Goal: Download file/media

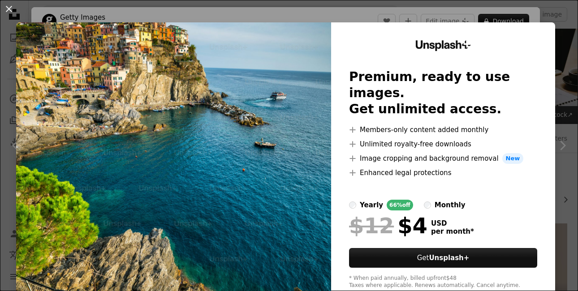
scroll to position [448, 0]
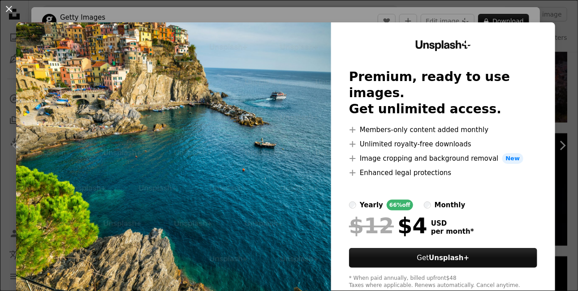
click at [99, 172] on img at bounding box center [173, 164] width 315 height 285
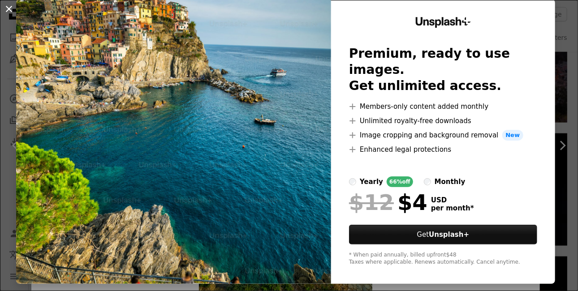
click at [9, 7] on button "An X shape" at bounding box center [9, 9] width 11 height 11
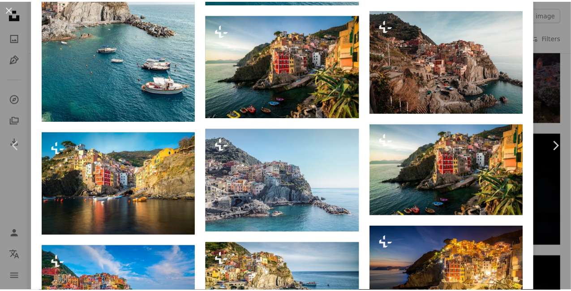
scroll to position [1030, 0]
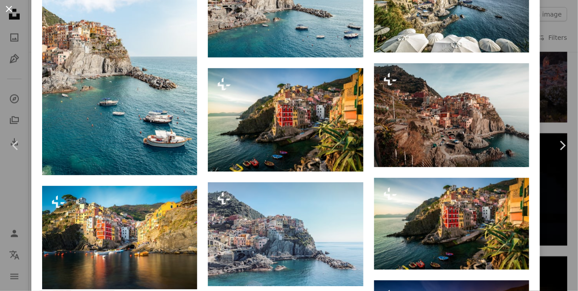
click at [9, 5] on button "An X shape" at bounding box center [9, 9] width 11 height 11
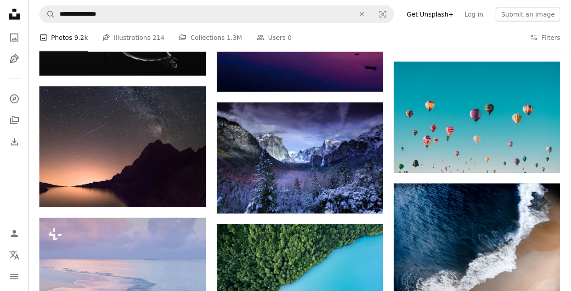
scroll to position [851, 0]
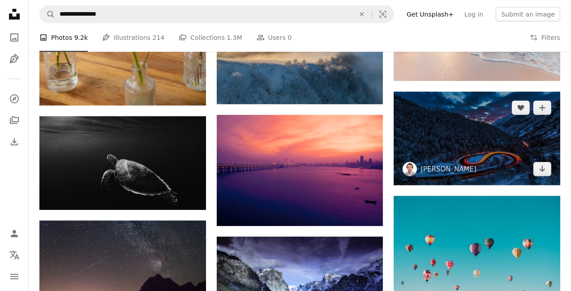
click at [507, 120] on img at bounding box center [477, 139] width 167 height 94
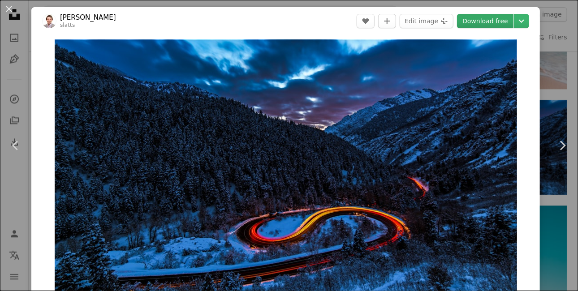
click at [487, 22] on link "Download free" at bounding box center [485, 21] width 56 height 14
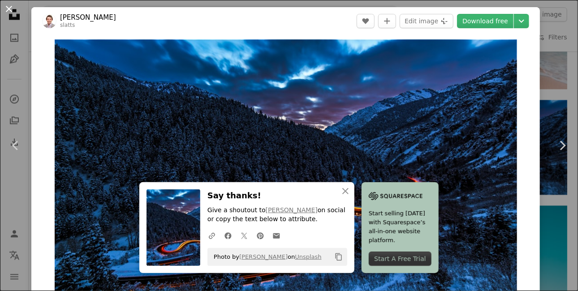
click at [9, 8] on button "An X shape" at bounding box center [9, 9] width 11 height 11
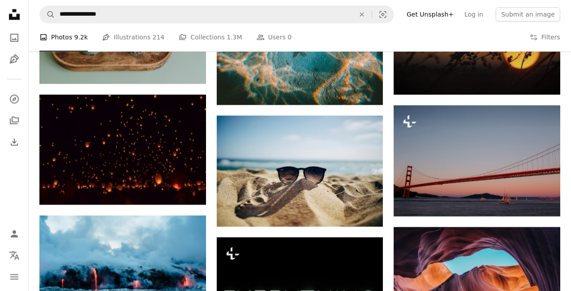
scroll to position [1836, 0]
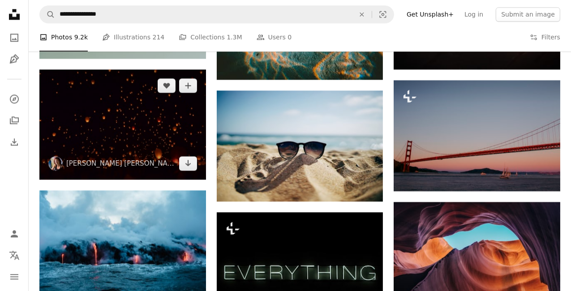
click at [152, 121] on img at bounding box center [122, 124] width 167 height 110
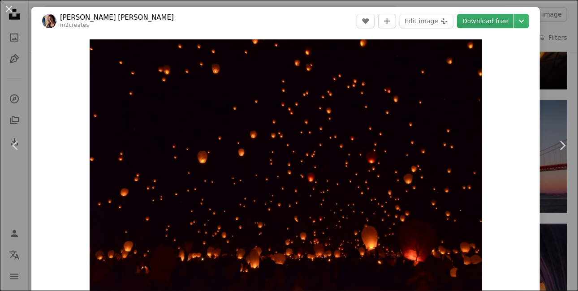
click at [477, 18] on link "Download free" at bounding box center [485, 21] width 56 height 14
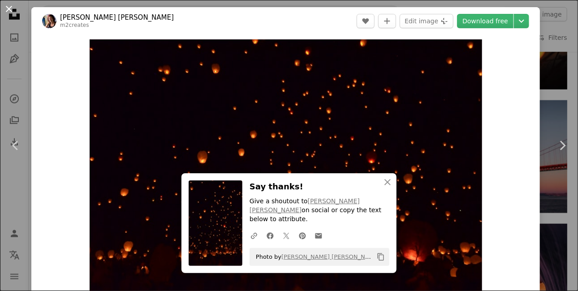
click at [11, 11] on button "An X shape" at bounding box center [9, 9] width 11 height 11
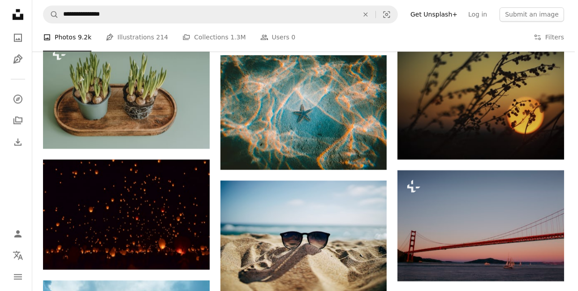
scroll to position [1686, 0]
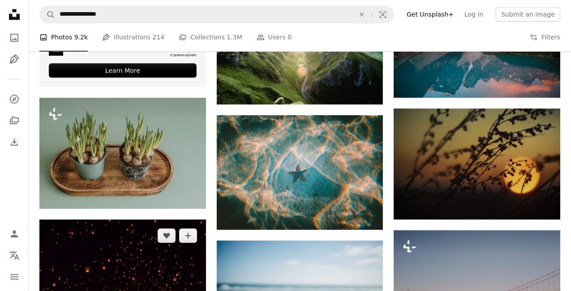
click at [120, 240] on img at bounding box center [122, 274] width 167 height 110
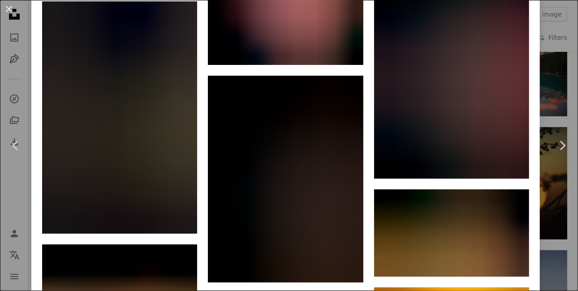
scroll to position [7767, 0]
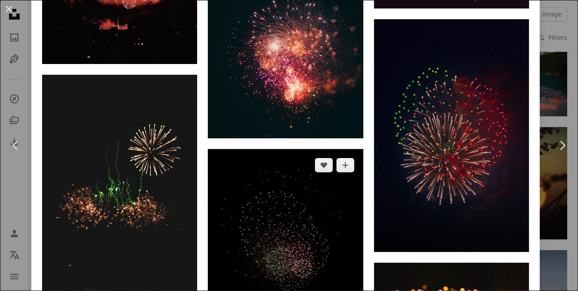
click at [308, 160] on img at bounding box center [285, 252] width 155 height 206
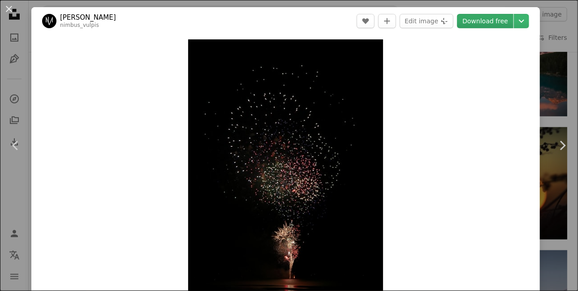
click at [480, 20] on link "Download free" at bounding box center [485, 21] width 56 height 14
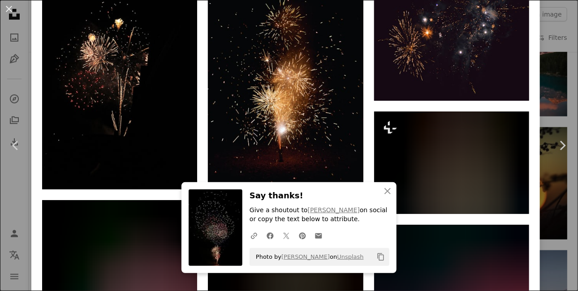
scroll to position [761, 0]
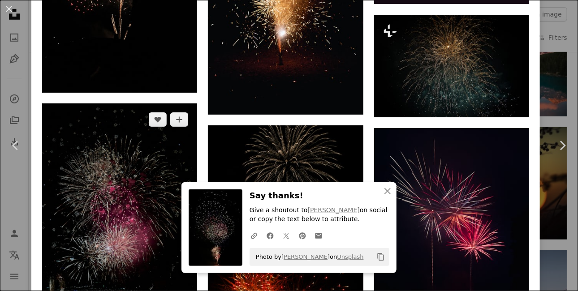
click at [129, 175] on img at bounding box center [119, 209] width 155 height 212
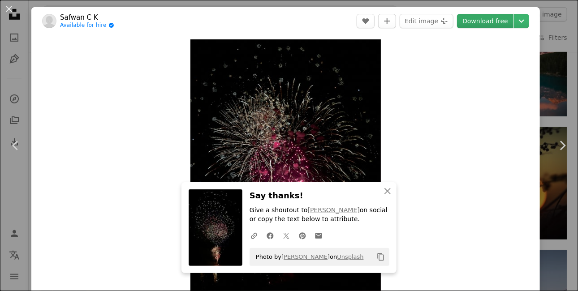
click at [472, 19] on link "Download free" at bounding box center [485, 21] width 56 height 14
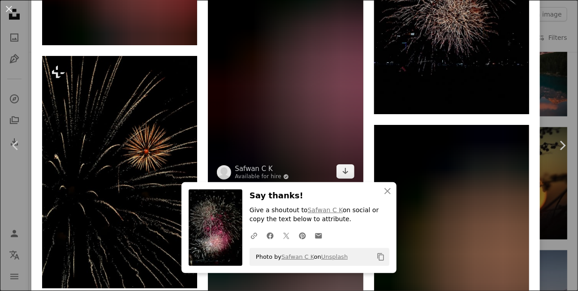
scroll to position [985, 0]
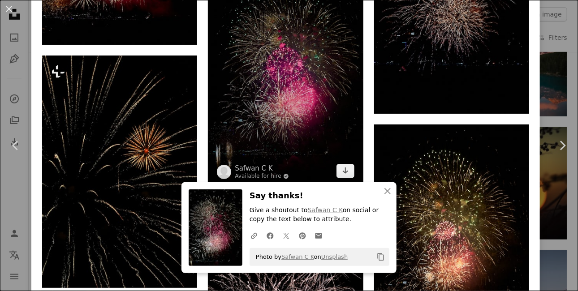
click at [300, 121] on img at bounding box center [285, 70] width 155 height 234
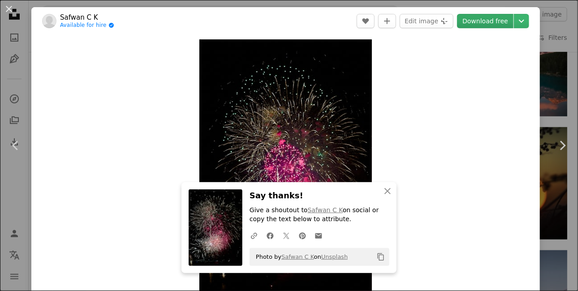
click at [462, 21] on link "Download free" at bounding box center [485, 21] width 56 height 14
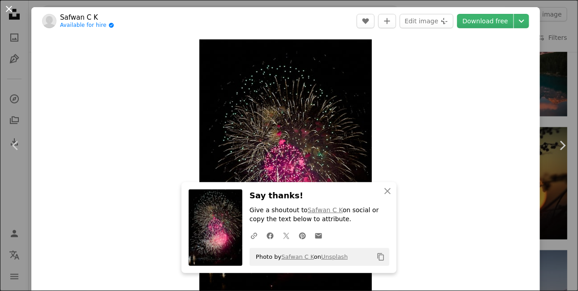
click at [11, 12] on button "An X shape" at bounding box center [9, 9] width 11 height 11
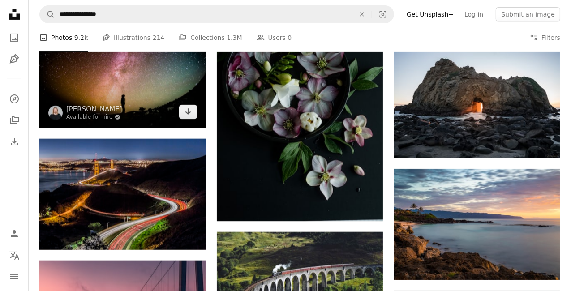
scroll to position [3075, 0]
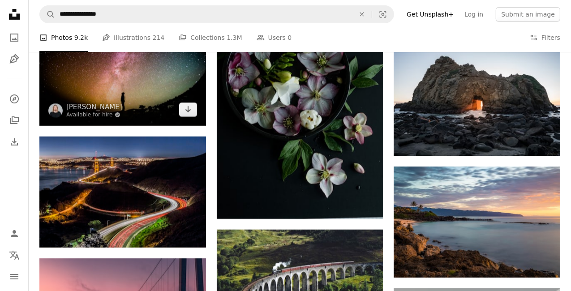
click at [176, 76] on img at bounding box center [122, 70] width 167 height 111
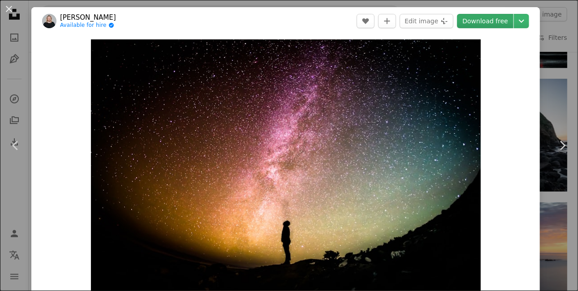
click at [490, 20] on link "Download free" at bounding box center [485, 21] width 56 height 14
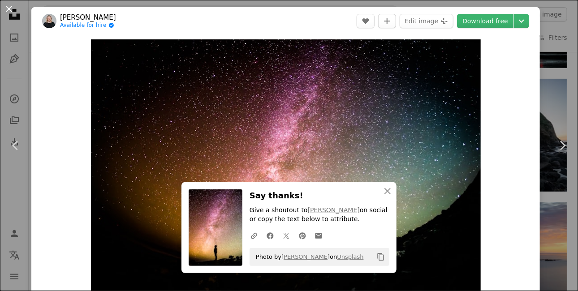
click at [12, 9] on button "An X shape" at bounding box center [9, 9] width 11 height 11
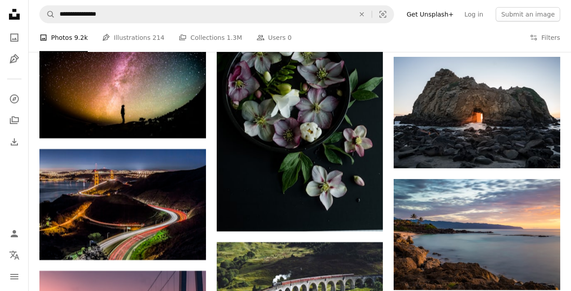
scroll to position [3032, 0]
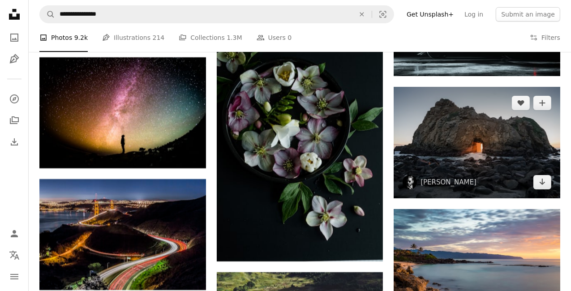
click at [439, 147] on img at bounding box center [477, 142] width 167 height 111
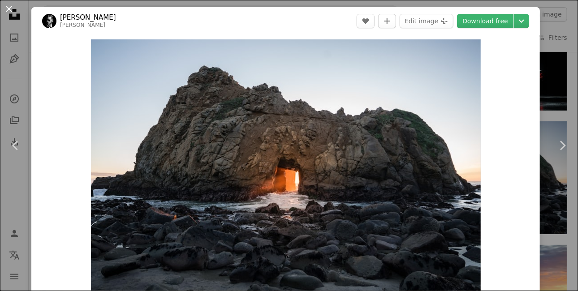
click at [10, 11] on button "An X shape" at bounding box center [9, 9] width 11 height 11
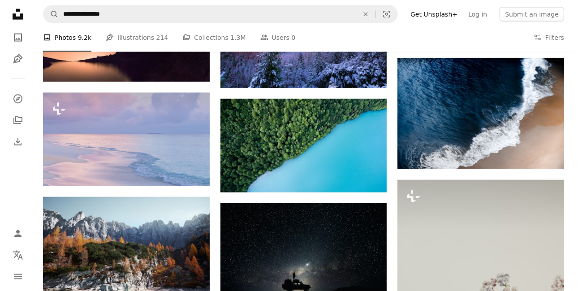
scroll to position [1017, 0]
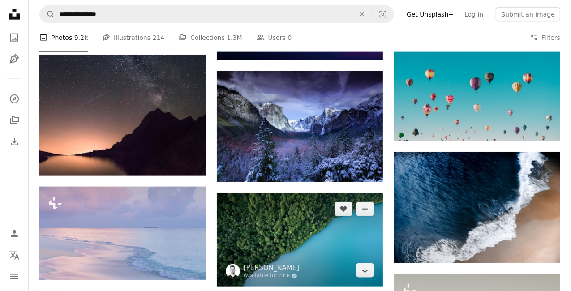
click at [314, 221] on img at bounding box center [300, 240] width 167 height 94
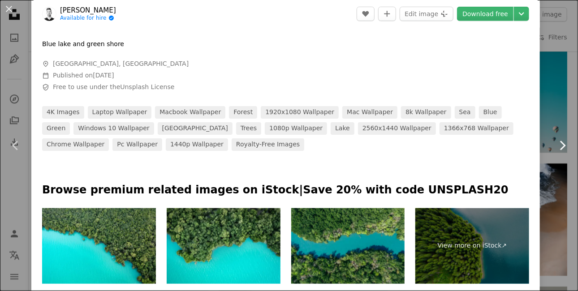
scroll to position [314, 0]
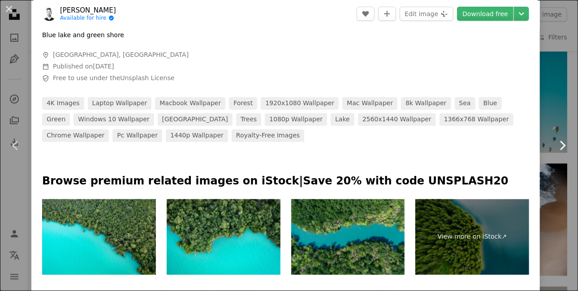
click at [560, 146] on icon at bounding box center [563, 145] width 6 height 9
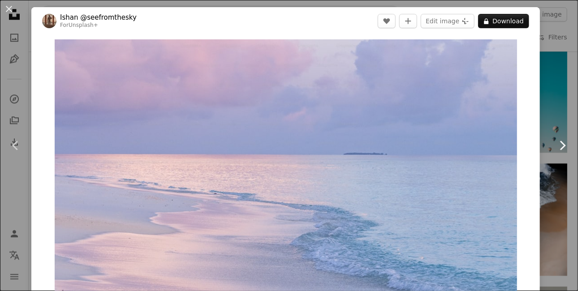
click at [560, 146] on icon at bounding box center [563, 145] width 6 height 9
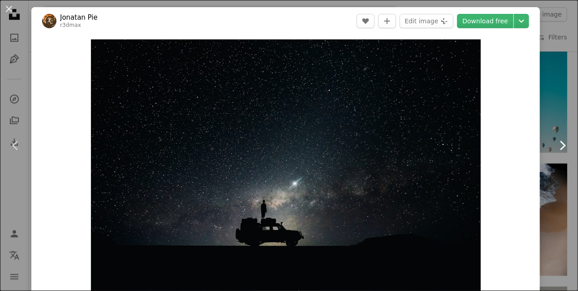
click at [560, 146] on icon at bounding box center [563, 145] width 6 height 9
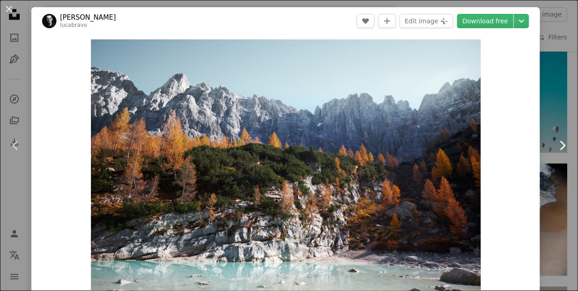
click at [560, 146] on icon at bounding box center [563, 145] width 6 height 9
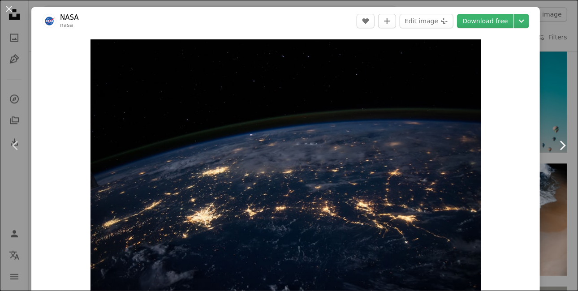
click at [560, 146] on icon at bounding box center [563, 145] width 6 height 9
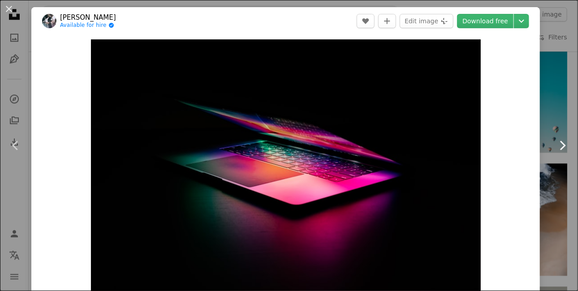
click at [560, 146] on icon at bounding box center [563, 145] width 6 height 9
